Goal: Task Accomplishment & Management: Use online tool/utility

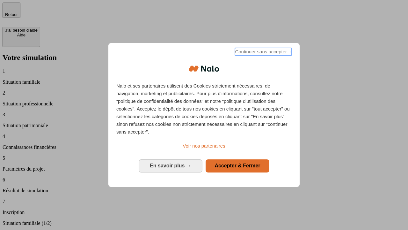
click at [263, 53] on span "Continuer sans accepter →" at bounding box center [263, 52] width 57 height 8
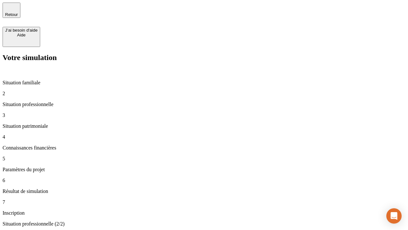
type input "30 000"
type input "1 000"
